Goal: Task Accomplishment & Management: Use online tool/utility

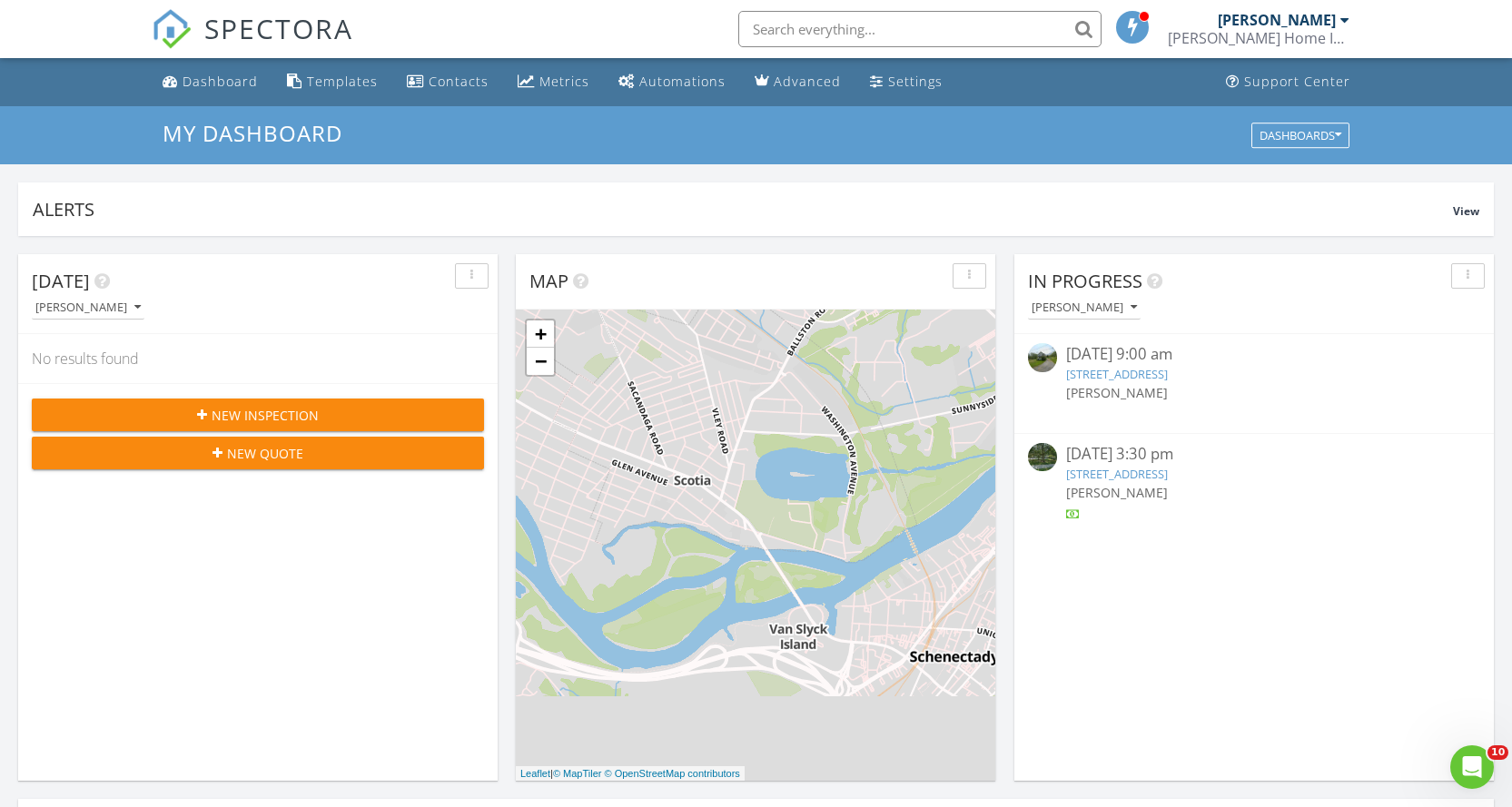
click at [1093, 371] on link "88 Mechanic St, Hoosick Falls, NY 12090" at bounding box center [1117, 373] width 102 height 16
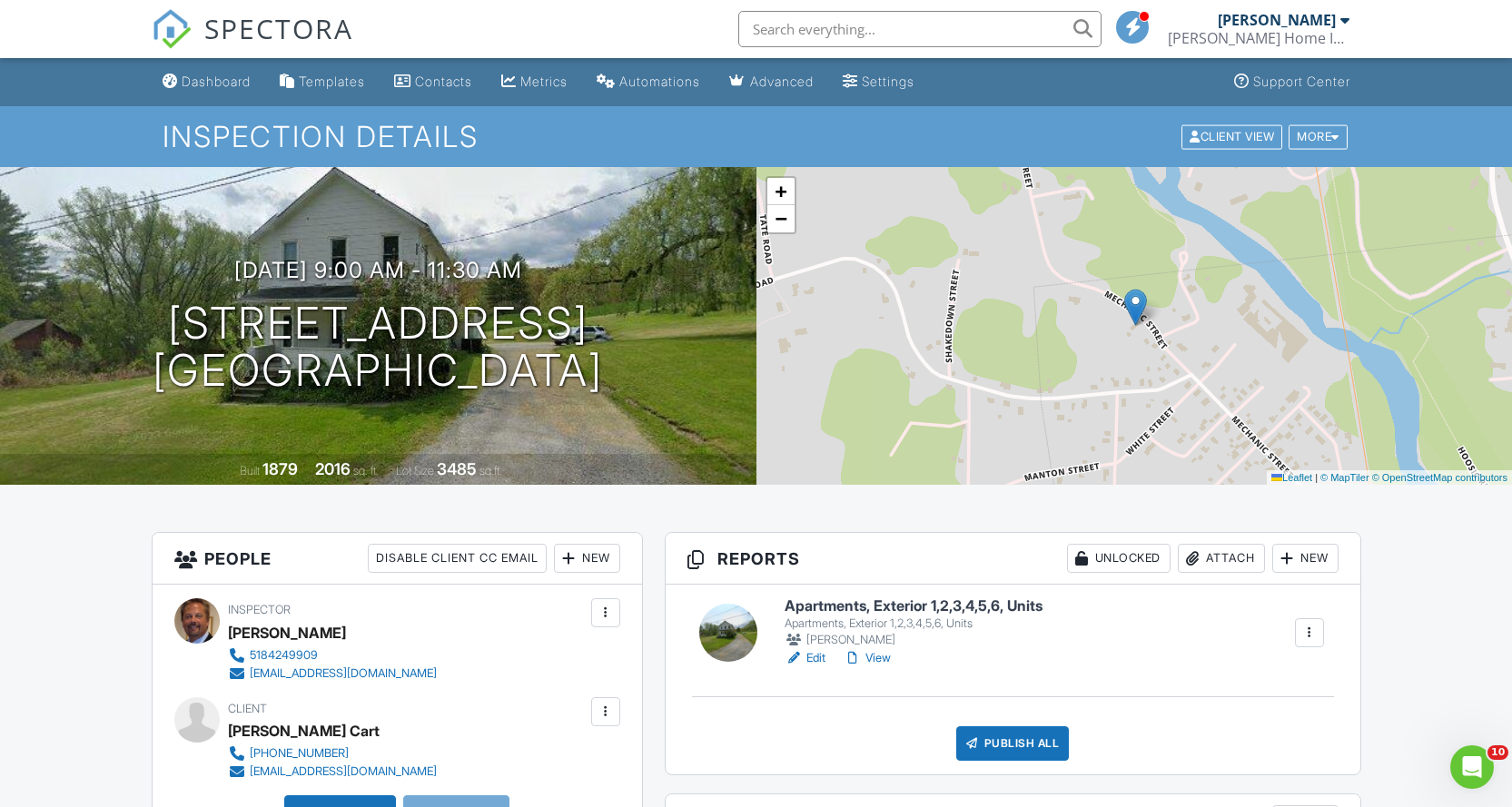
click at [819, 651] on link "Edit" at bounding box center [804, 658] width 41 height 18
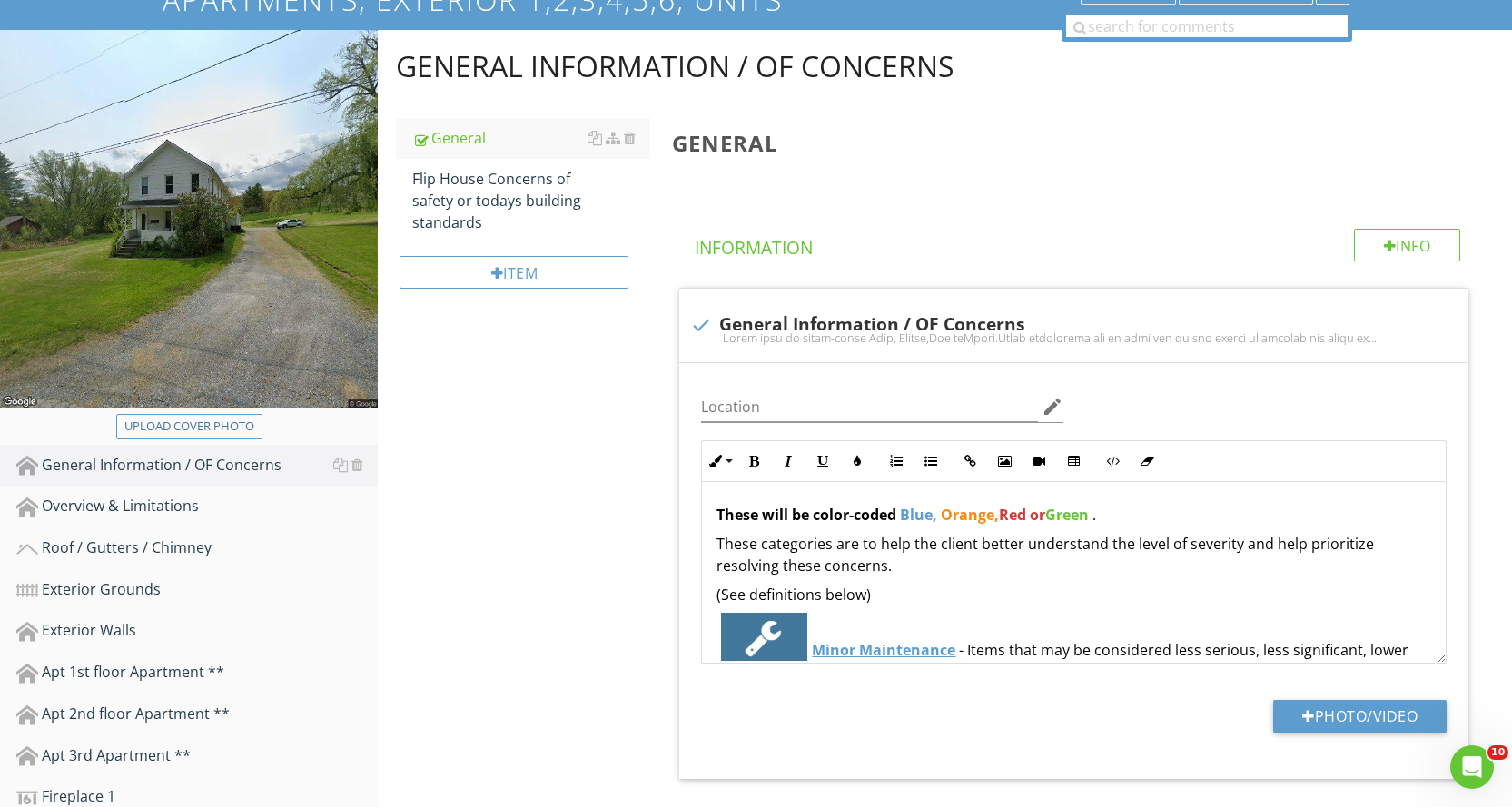
scroll to position [182, 0]
